Goal: Task Accomplishment & Management: Use online tool/utility

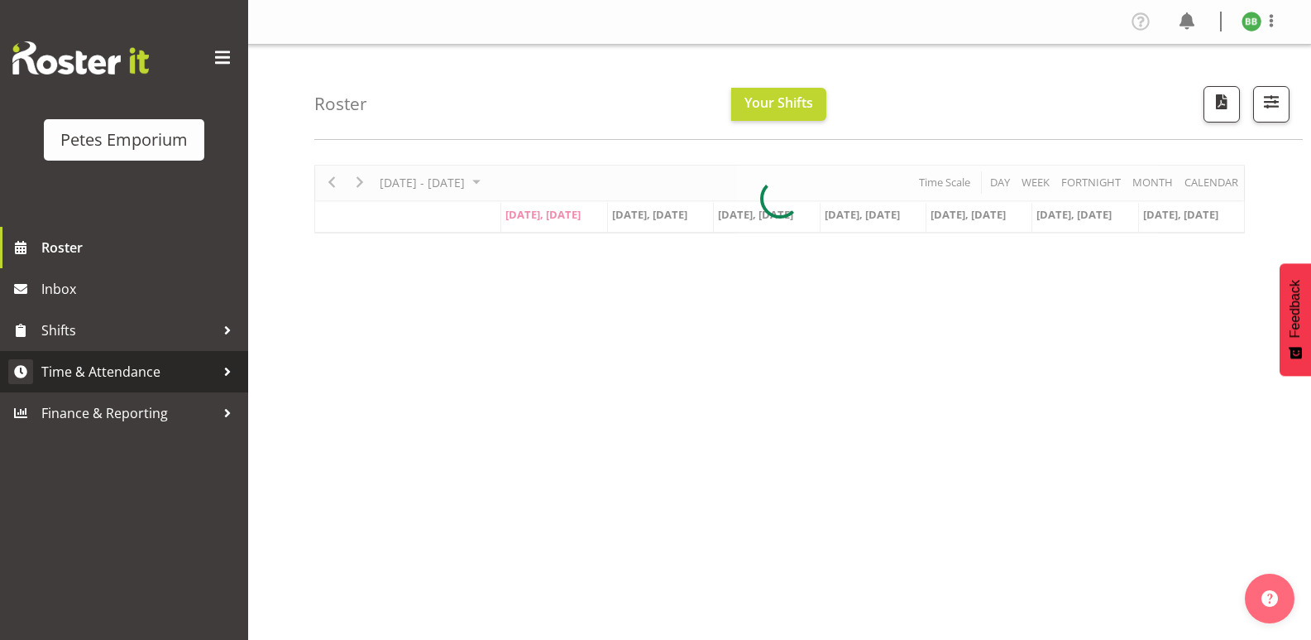
click at [175, 366] on span "Time & Attendance" at bounding box center [128, 371] width 174 height 25
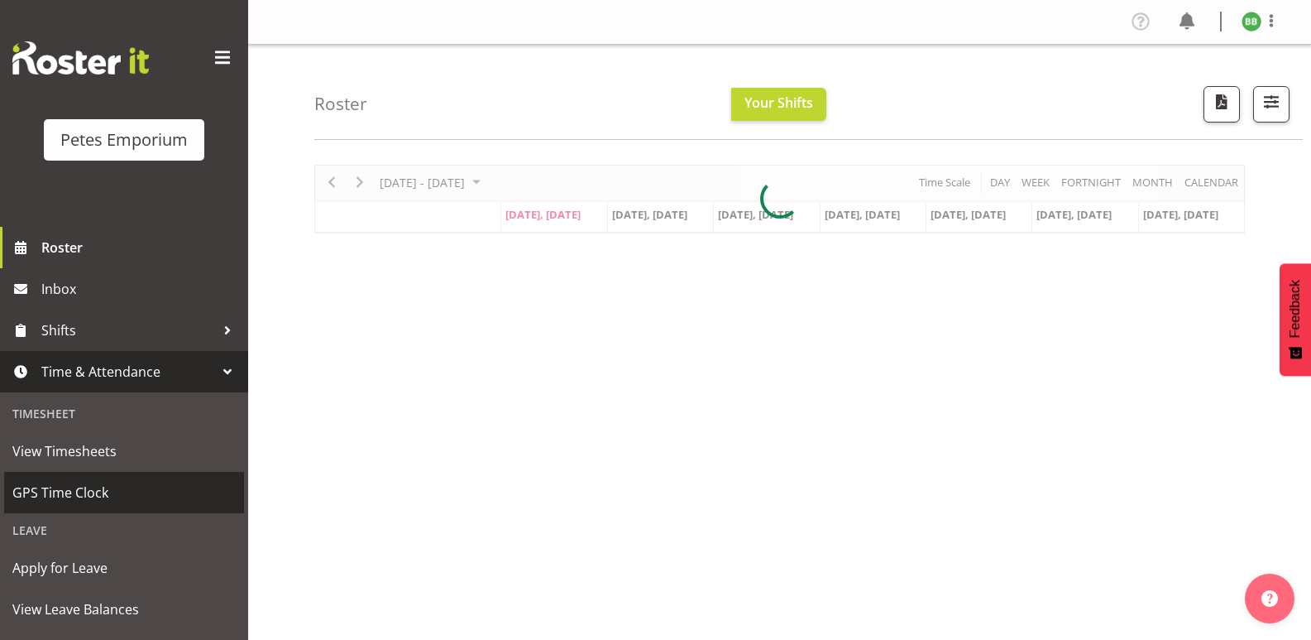
click at [85, 500] on span "GPS Time Clock" at bounding box center [123, 492] width 223 height 25
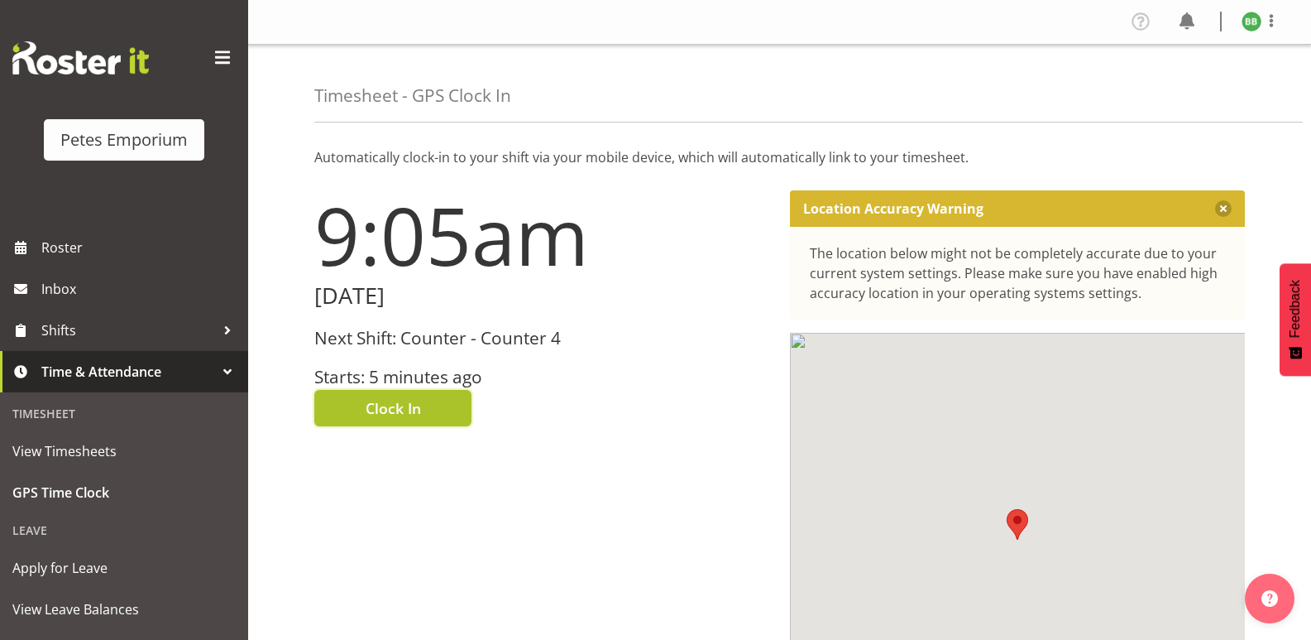
click at [421, 409] on button "Clock In" at bounding box center [392, 408] width 157 height 36
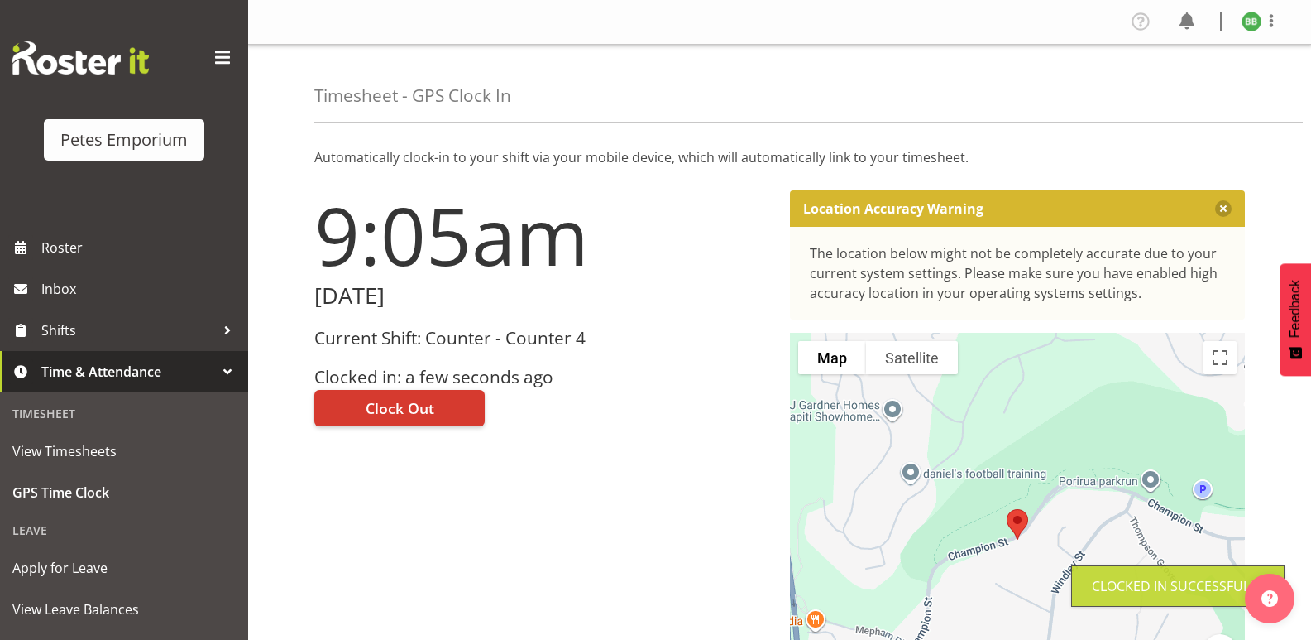
click at [1249, 24] on img at bounding box center [1252, 22] width 20 height 20
click at [1200, 82] on link "Log Out" at bounding box center [1202, 87] width 159 height 30
